Goal: Task Accomplishment & Management: Use online tool/utility

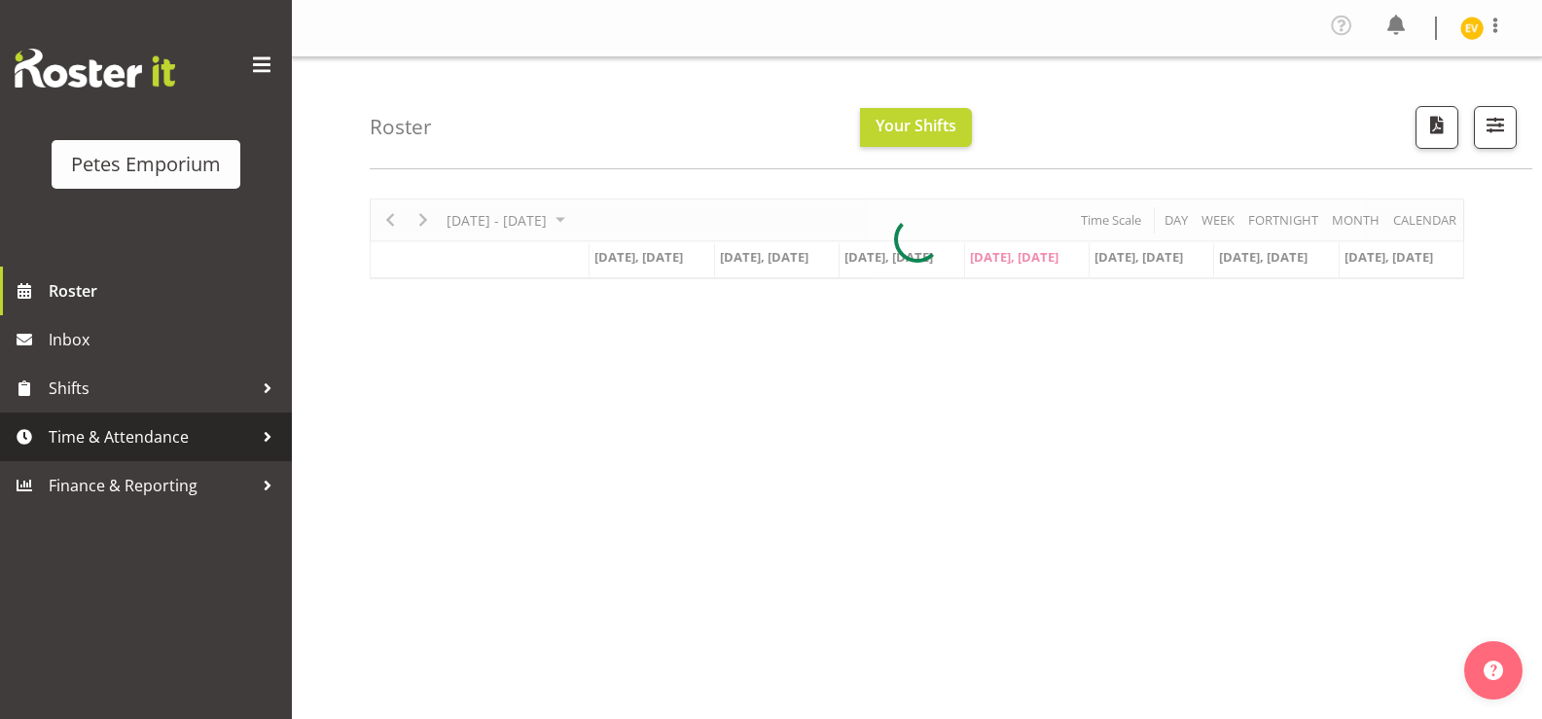
click at [179, 453] on link "Time & Attendance" at bounding box center [146, 436] width 292 height 49
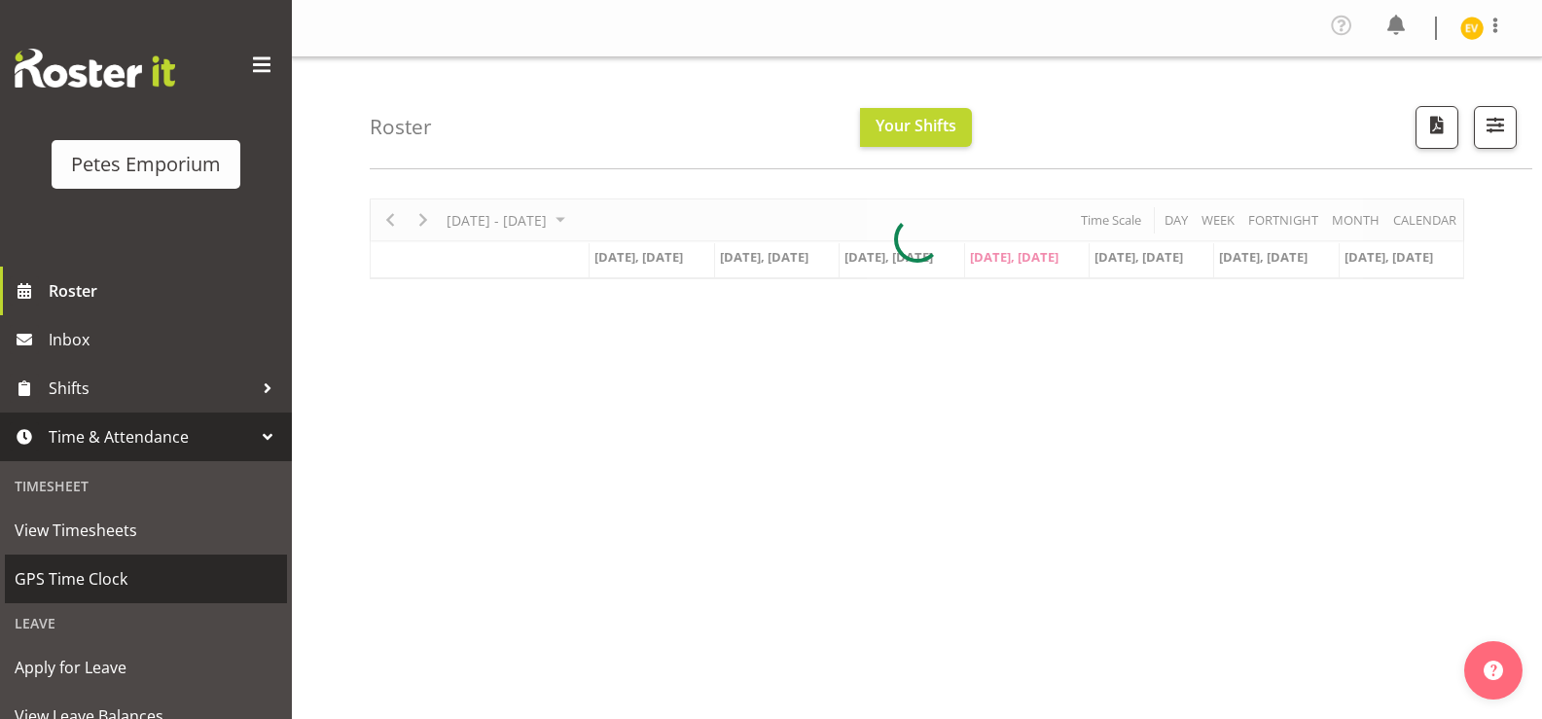
click at [147, 569] on span "GPS Time Clock" at bounding box center [146, 578] width 263 height 29
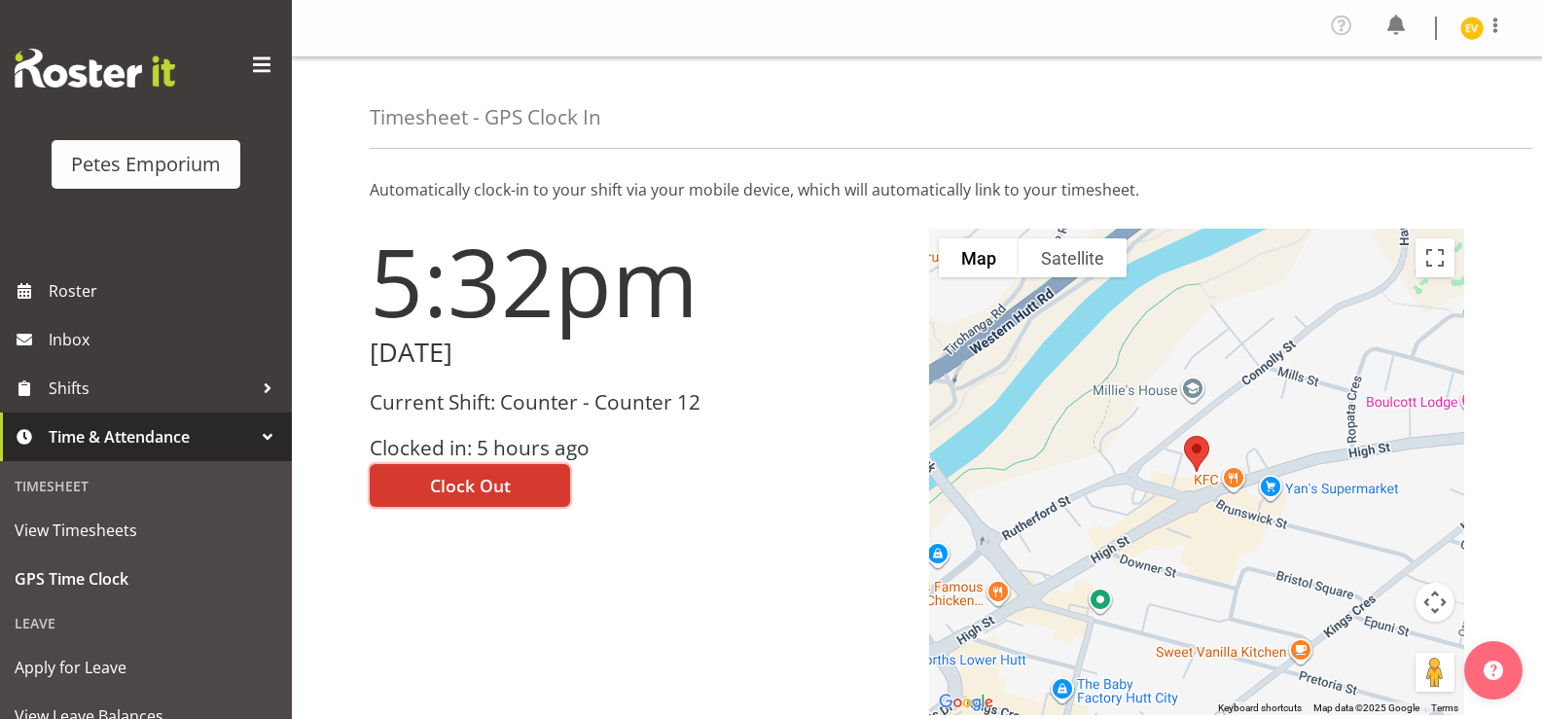
click at [442, 483] on span "Clock Out" at bounding box center [470, 485] width 81 height 25
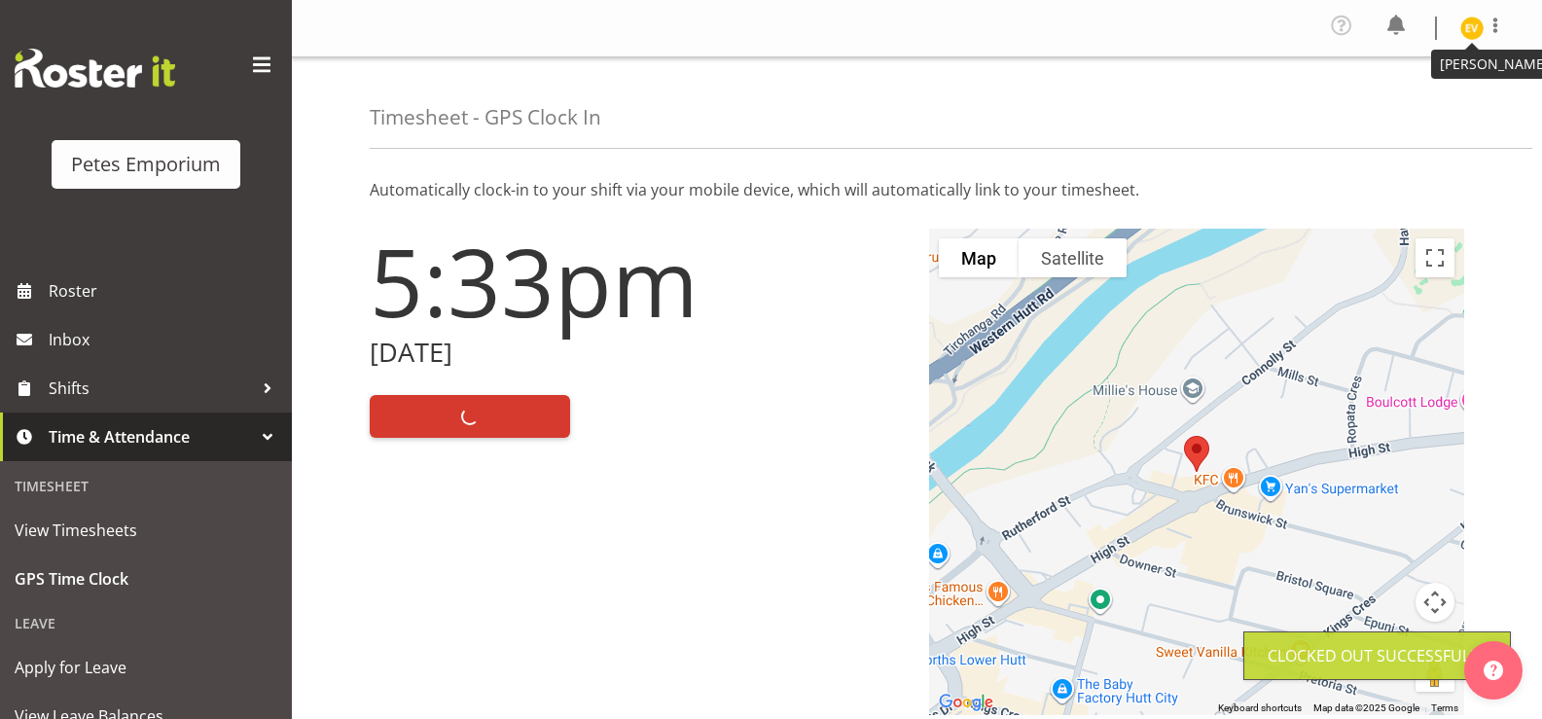
click at [1465, 35] on img at bounding box center [1471, 28] width 23 height 23
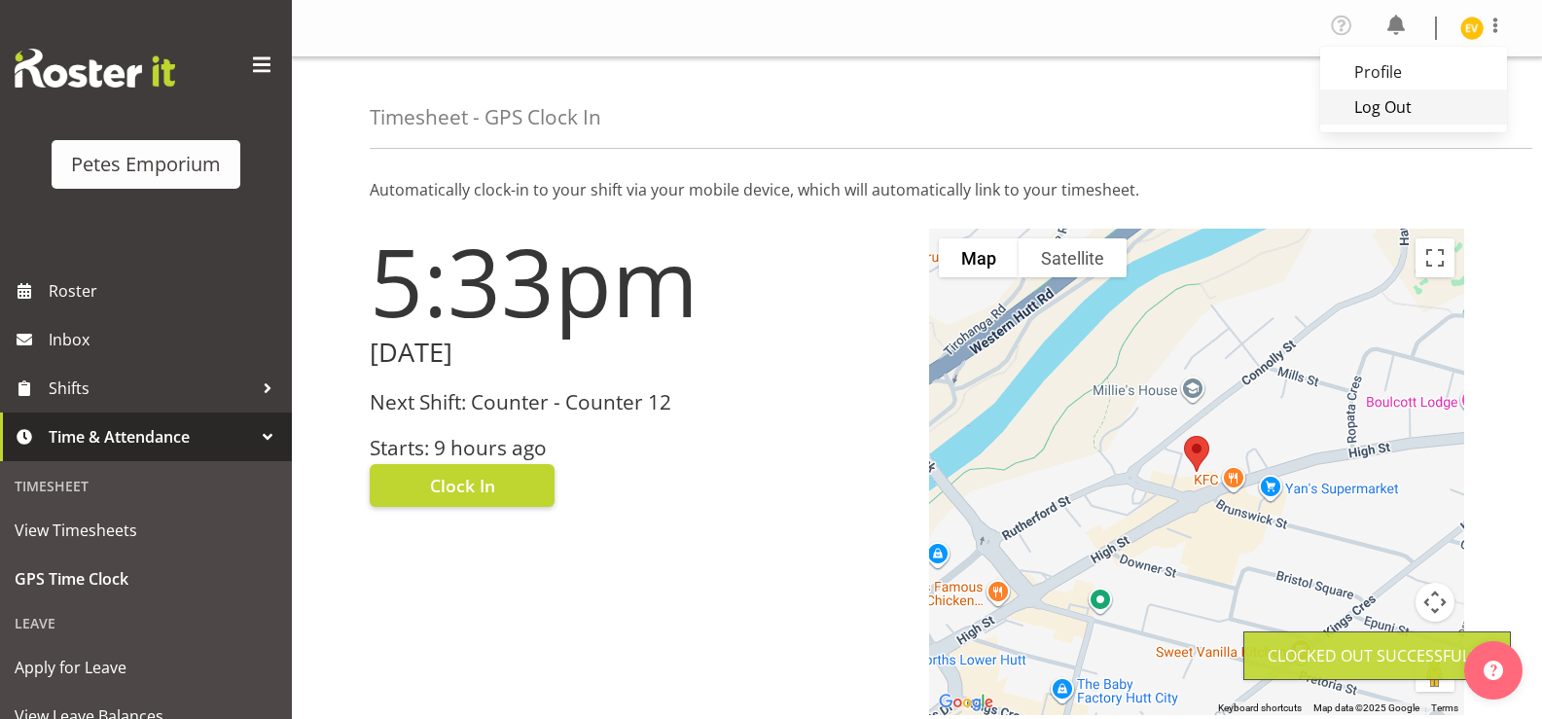
click at [1435, 103] on link "Log Out" at bounding box center [1413, 106] width 187 height 35
